Goal: Information Seeking & Learning: Check status

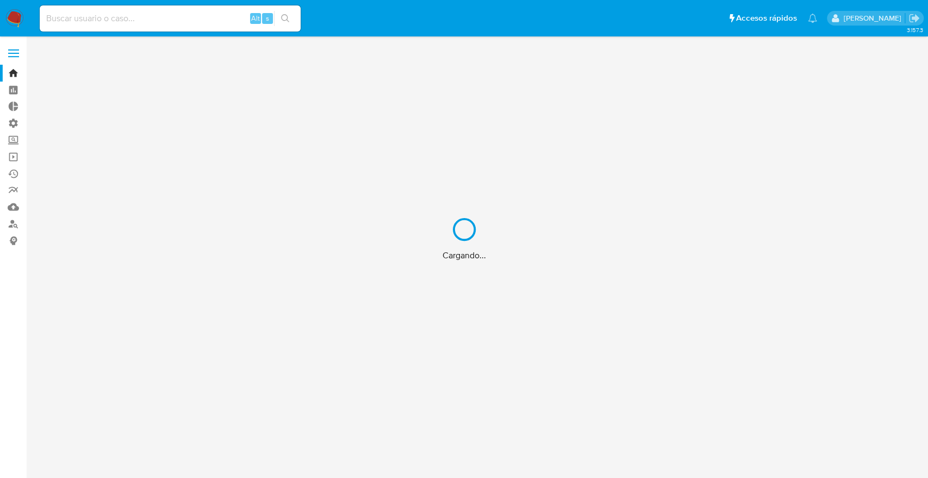
click at [80, 14] on div "Cargando..." at bounding box center [464, 239] width 928 height 478
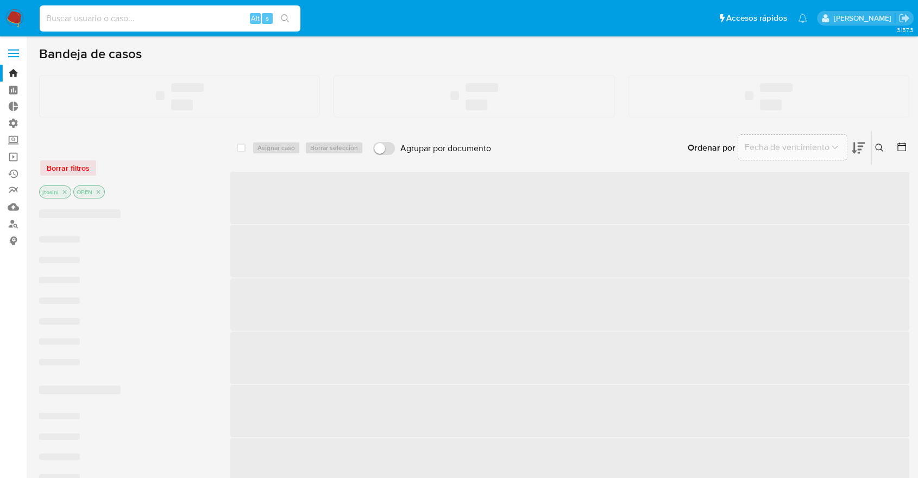
click at [85, 16] on input at bounding box center [170, 18] width 261 height 14
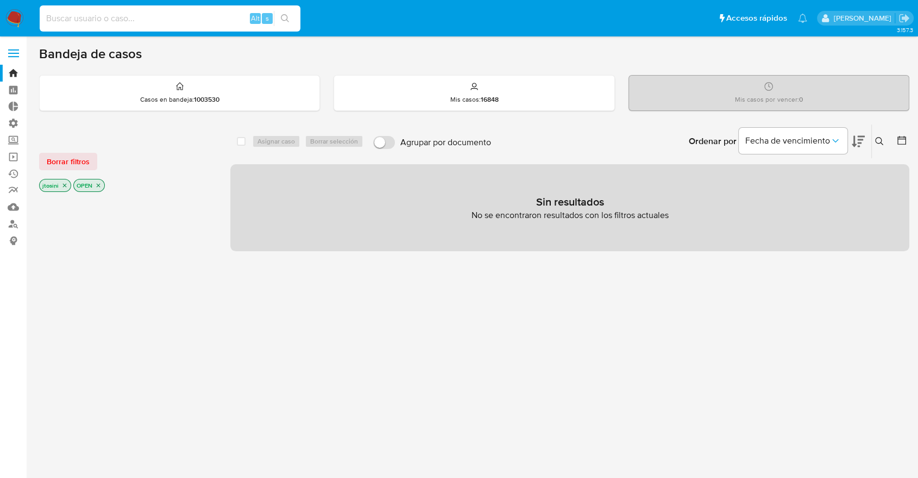
paste input "gsdWaxyjYr4UbBh5xtPzDNx6"
type input "gsdWaxyjYr4UbBh5xtPzDNx6"
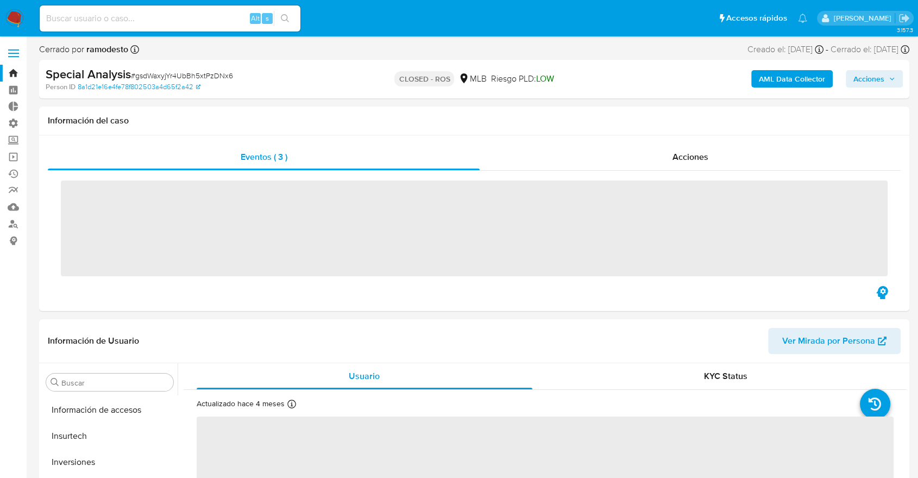
scroll to position [511, 0]
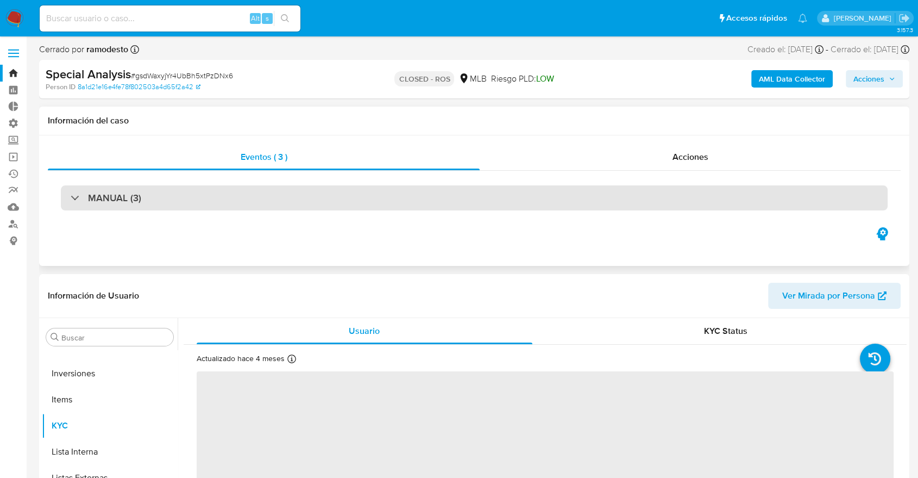
click at [239, 190] on div "MANUAL (3)" at bounding box center [474, 197] width 827 height 25
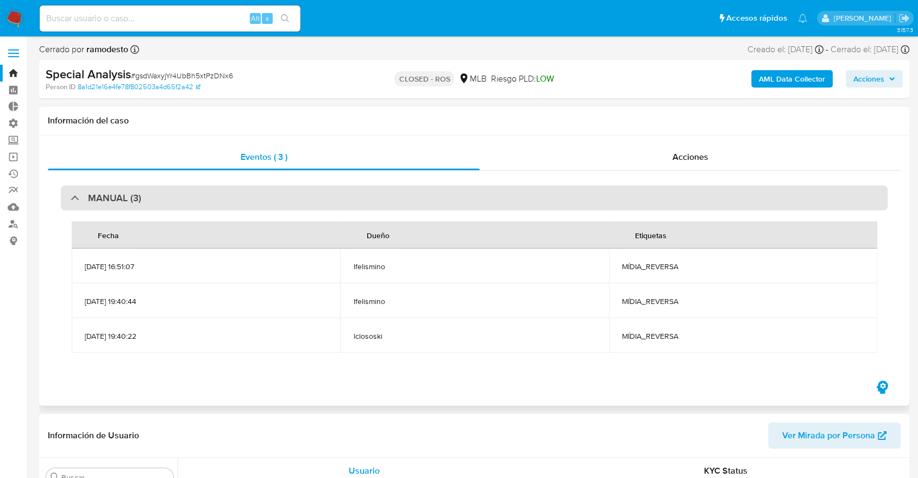
select select "10"
